Goal: Transaction & Acquisition: Download file/media

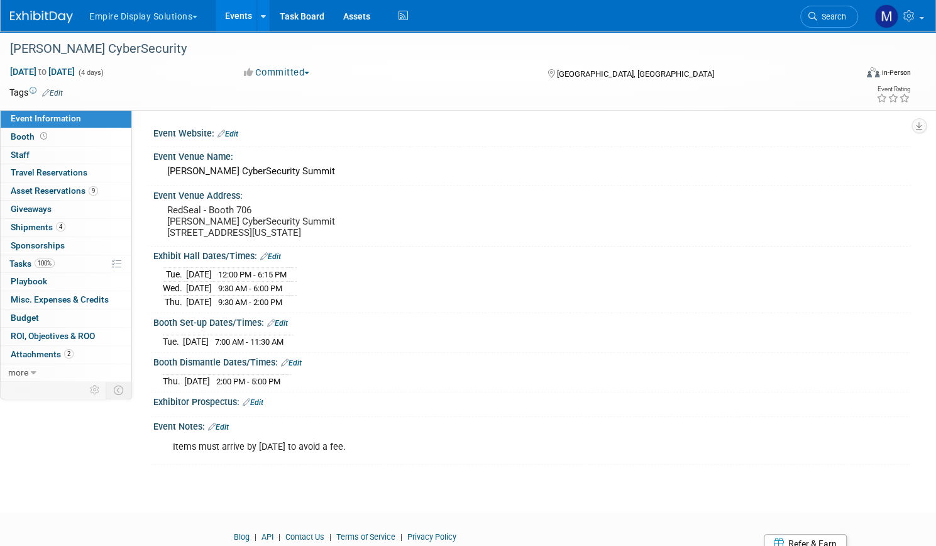
click at [261, 18] on link "Events" at bounding box center [239, 15] width 46 height 31
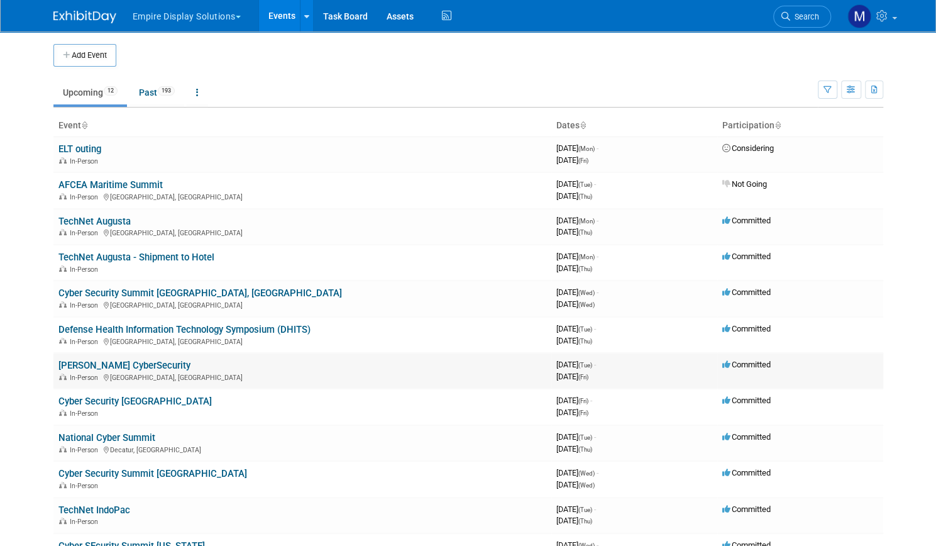
click at [117, 363] on link "[PERSON_NAME] CyberSecurity" at bounding box center [124, 365] width 132 height 11
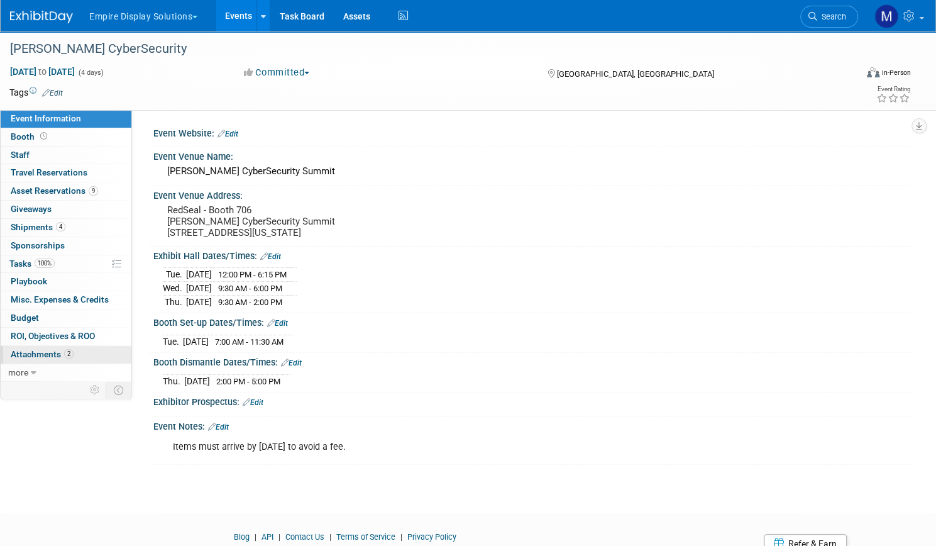
click at [74, 355] on span "Attachments 2" at bounding box center [42, 354] width 63 height 10
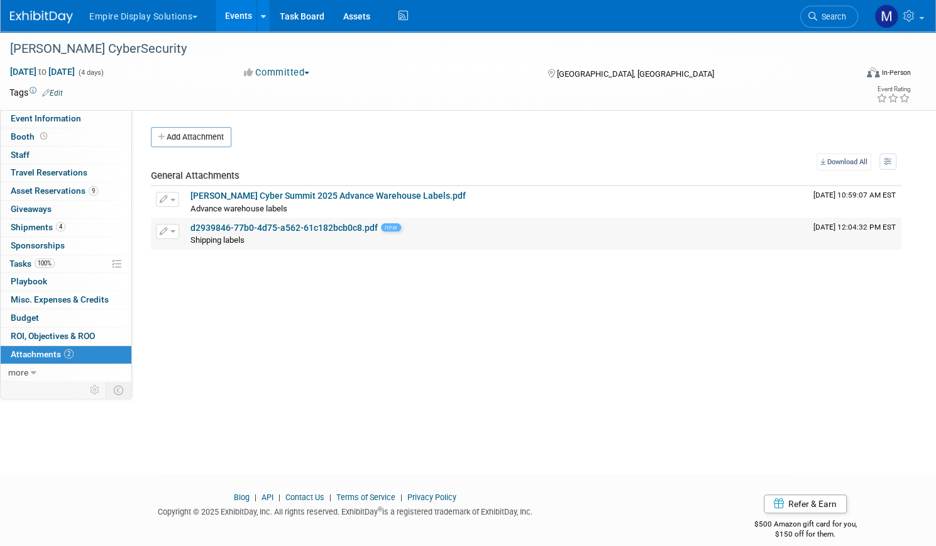
click at [340, 225] on link "d2939846-77b0-4d75-a562-61c182bcb0c8.pdf" at bounding box center [283, 228] width 187 height 10
